Goal: Information Seeking & Learning: Learn about a topic

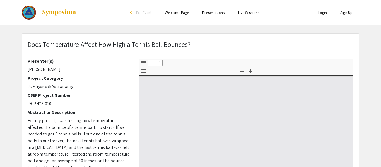
select select "custom"
type input "0"
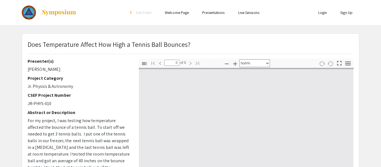
select select "auto"
type input "1"
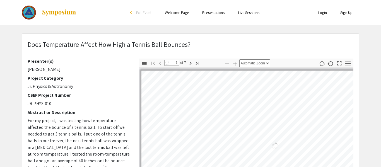
select select "auto"
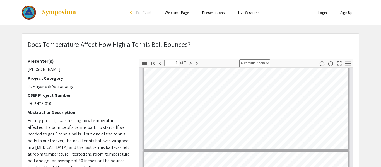
scroll to position [506, 0]
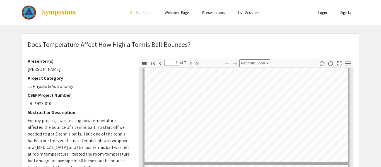
type input "7"
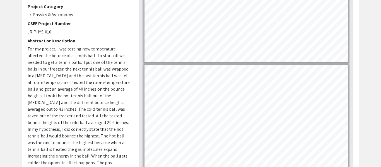
scroll to position [73, 0]
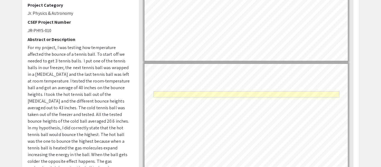
click at [213, 97] on link "Page 7" at bounding box center [246, 95] width 186 height 6
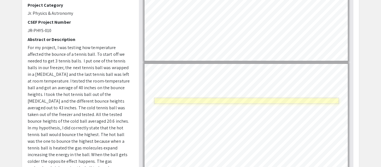
click at [221, 101] on link "Page 7" at bounding box center [246, 101] width 185 height 6
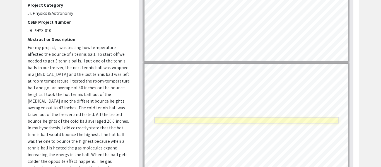
click at [204, 121] on link "Page 7" at bounding box center [246, 120] width 184 height 6
